Goal: Use online tool/utility: Utilize a website feature to perform a specific function

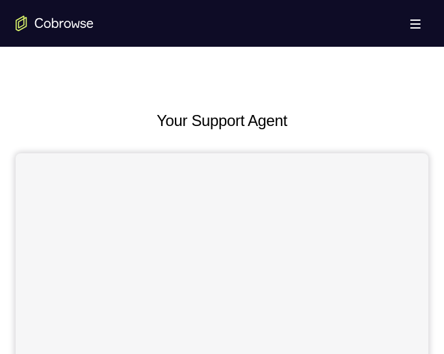
scroll to position [580, 0]
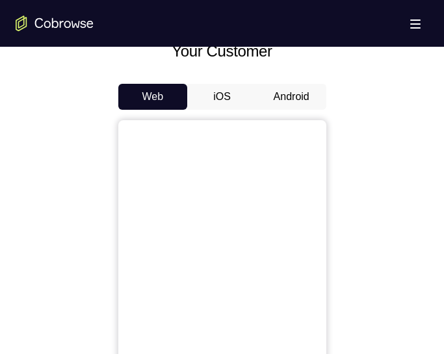
click at [299, 97] on button "Android" at bounding box center [292, 97] width 70 height 26
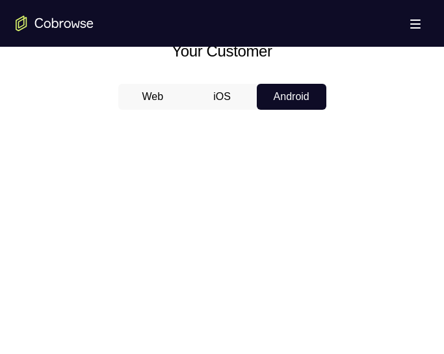
click at [212, 102] on button "iOS" at bounding box center [222, 97] width 70 height 26
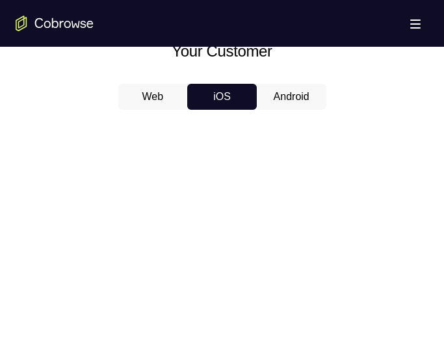
click at [268, 105] on button "Android" at bounding box center [292, 97] width 70 height 26
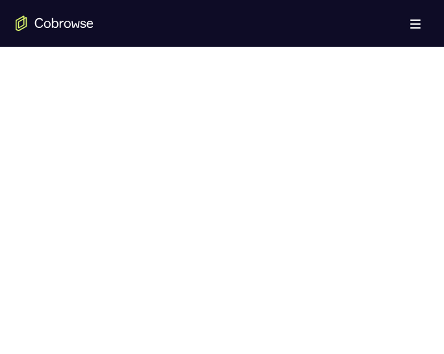
scroll to position [682, 0]
click at [396, 301] on div at bounding box center [222, 218] width 413 height 400
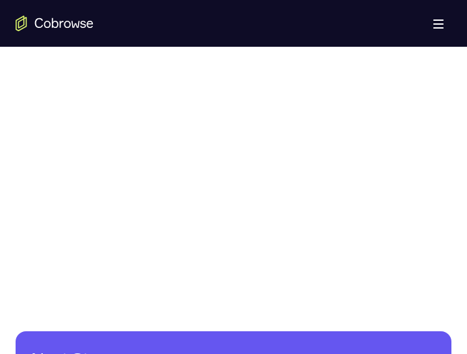
scroll to position [832, 0]
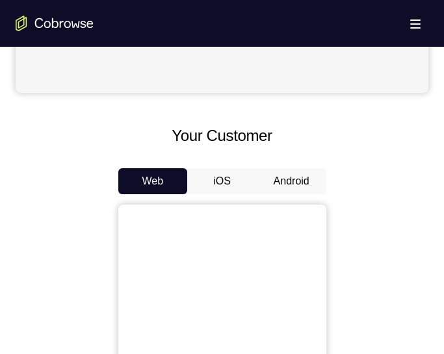
scroll to position [497, 0]
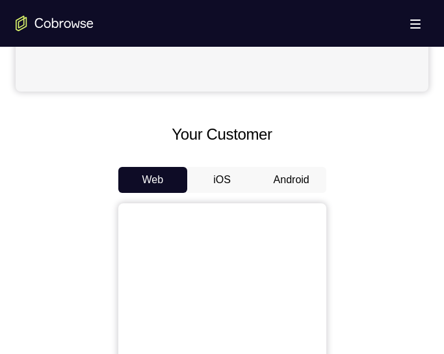
click at [303, 179] on button "Android" at bounding box center [292, 180] width 70 height 26
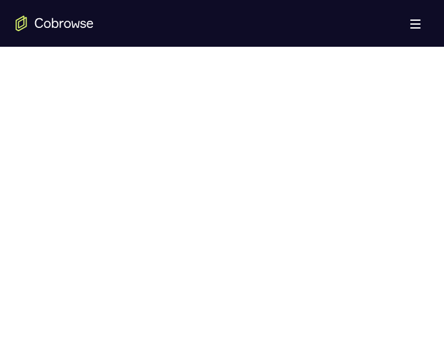
scroll to position [780, 0]
